Goal: Transaction & Acquisition: Download file/media

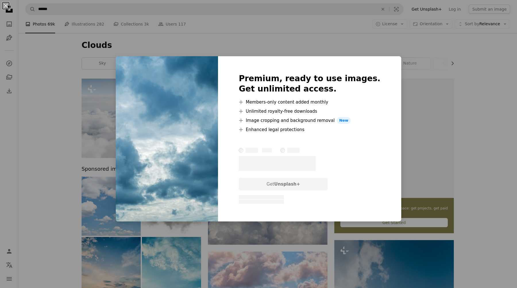
scroll to position [666, 0]
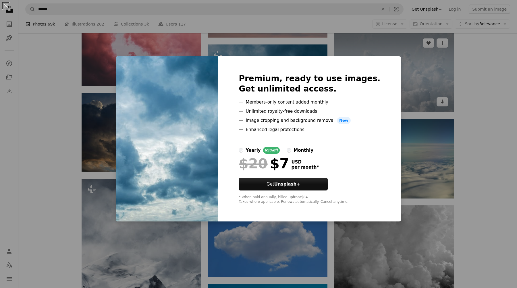
click at [425, 86] on div "An X shape Premium, ready to use images. Get unlimited access. A plus sign Memb…" at bounding box center [258, 144] width 517 height 288
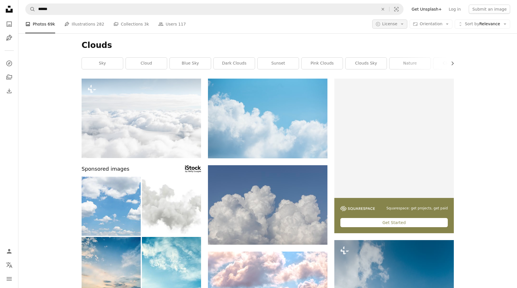
click at [404, 25] on icon "Arrow down" at bounding box center [401, 24] width 5 height 5
click at [396, 69] on span "Free" at bounding box center [404, 70] width 35 height 6
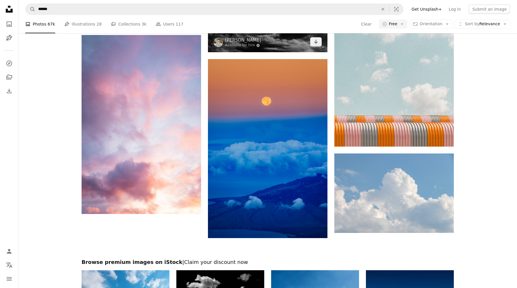
scroll to position [812, 0]
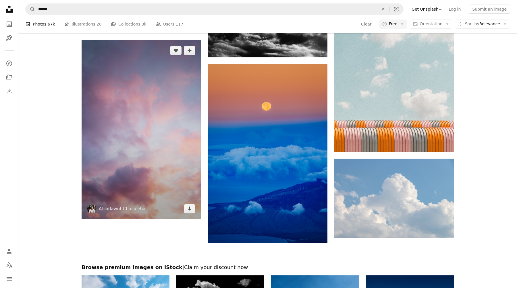
click at [178, 153] on img at bounding box center [141, 129] width 119 height 179
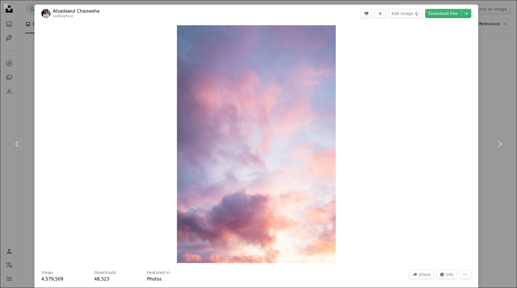
click at [508, 62] on div "An X shape Chevron left Chevron right Atsadawut Chaiseeha sadboyhour A heart A …" at bounding box center [258, 144] width 517 height 288
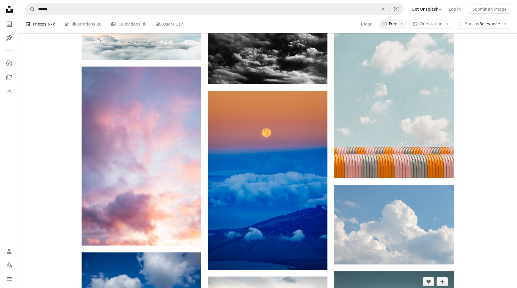
scroll to position [783, 0]
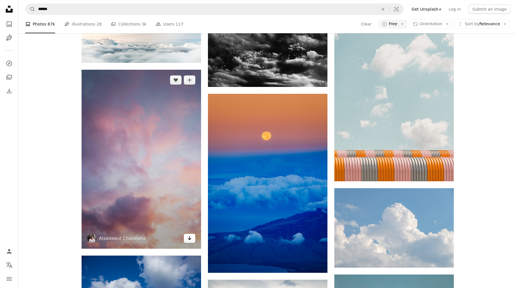
click at [187, 237] on icon "Arrow pointing down" at bounding box center [189, 238] width 5 height 7
